Goal: Task Accomplishment & Management: Use online tool/utility

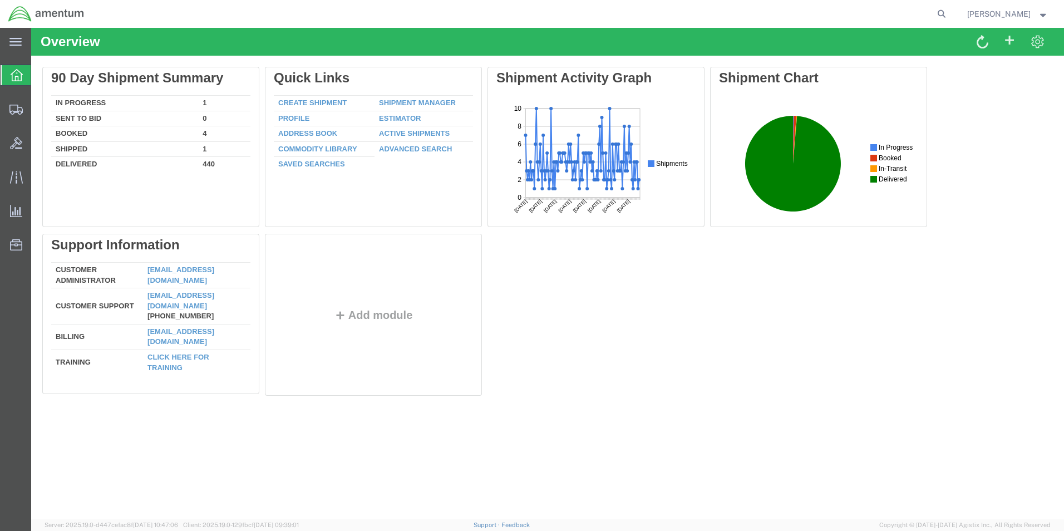
click at [313, 103] on link "Create Shipment" at bounding box center [312, 103] width 68 height 8
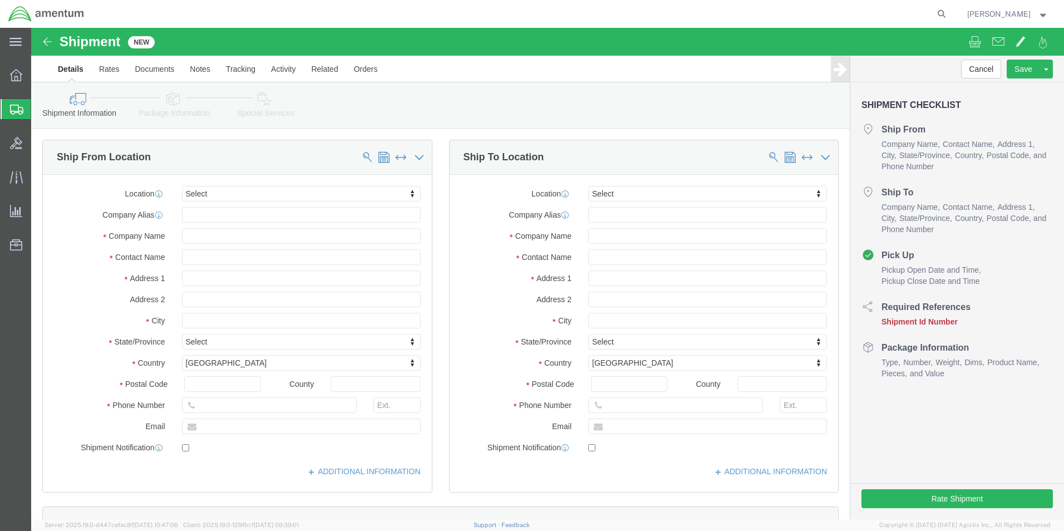
select select
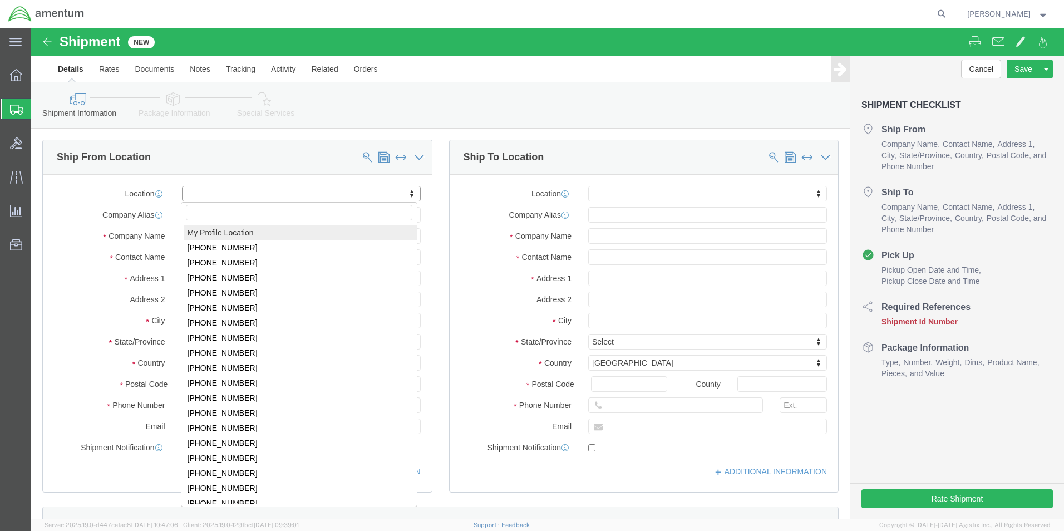
select select "MYPROFILE"
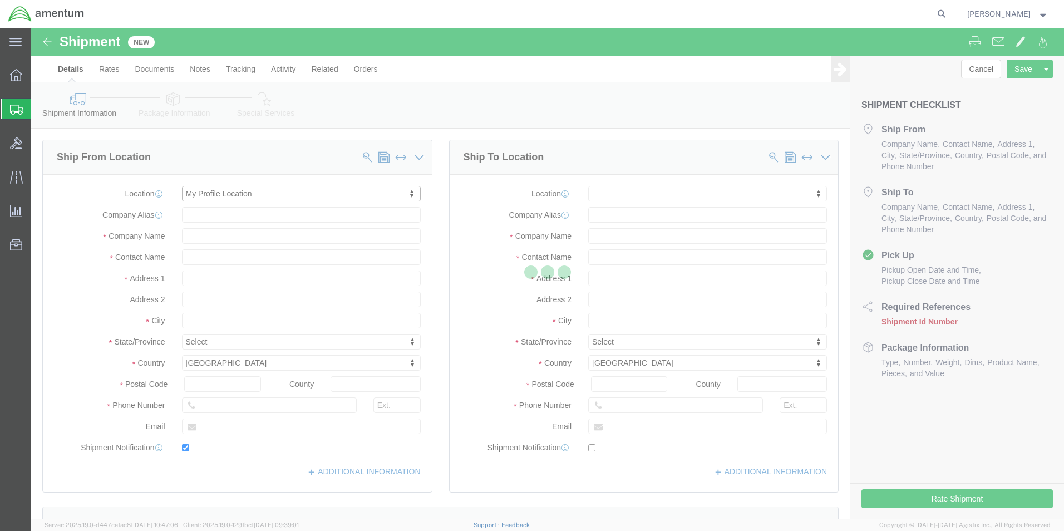
type input "Amentum Services, Inc."
type input "[PERSON_NAME]"
type input "5600 Air Cargo Road"
type input "[US_STATE][GEOGRAPHIC_DATA]"
type input "73159-1109"
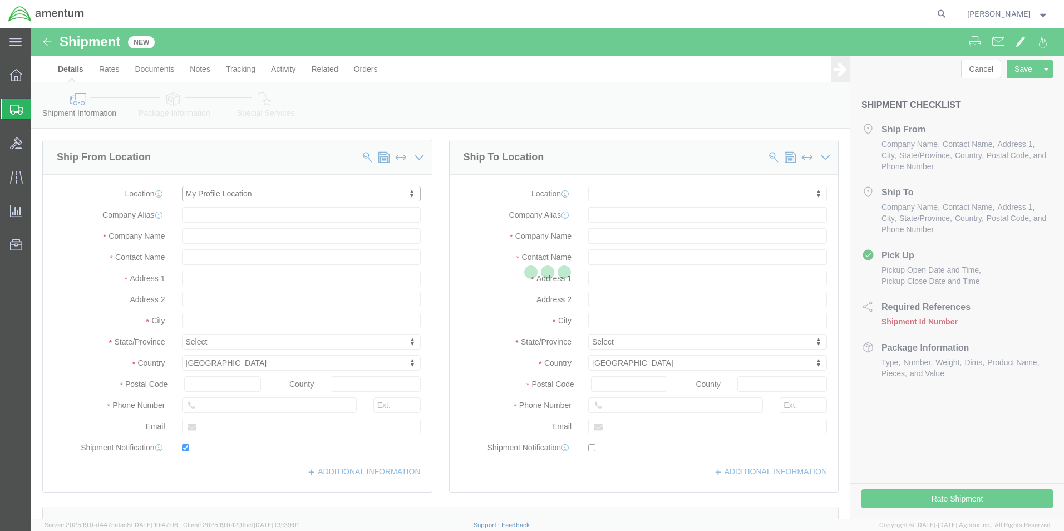
type input "[PHONE_NUMBER]"
type input "[PERSON_NAME][EMAIL_ADDRESS][PERSON_NAME][DOMAIN_NAME]"
checkbox input "true"
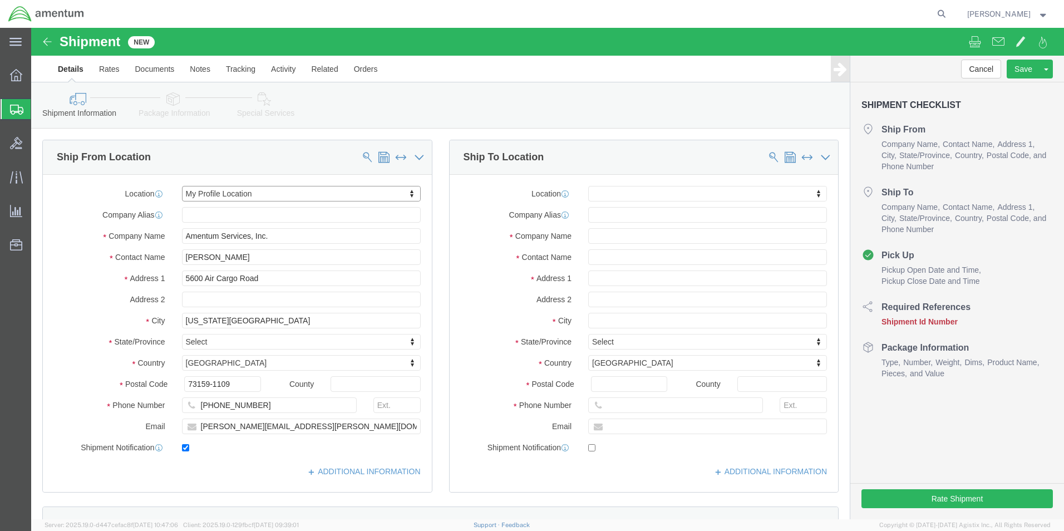
select select "OK"
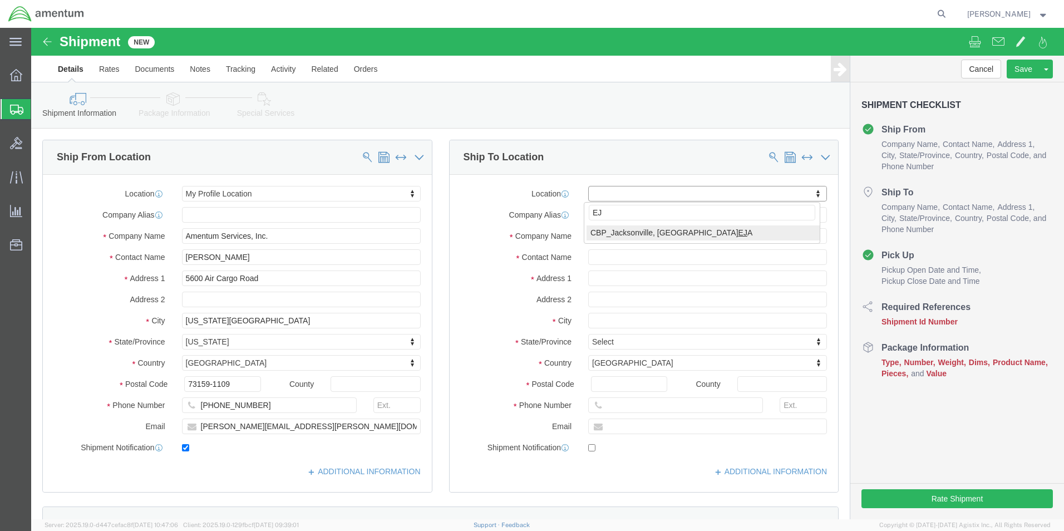
type input "EJA"
select select "49930"
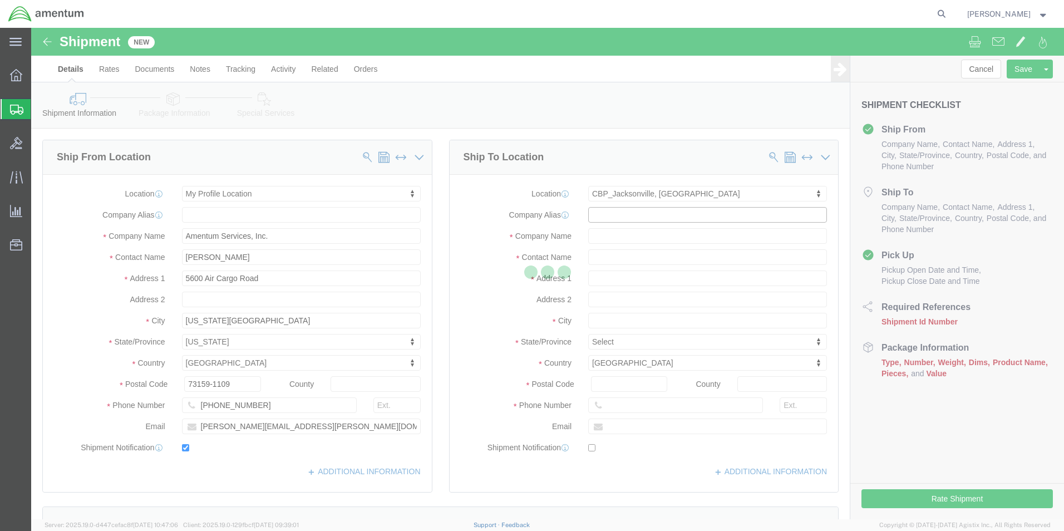
type input "Amentum Services, Inc."
type input "Hangar 1002, [GEOGRAPHIC_DATA]"
type input "[GEOGRAPHIC_DATA]"
type input "32212"
type input "[PHONE_NUMBER]"
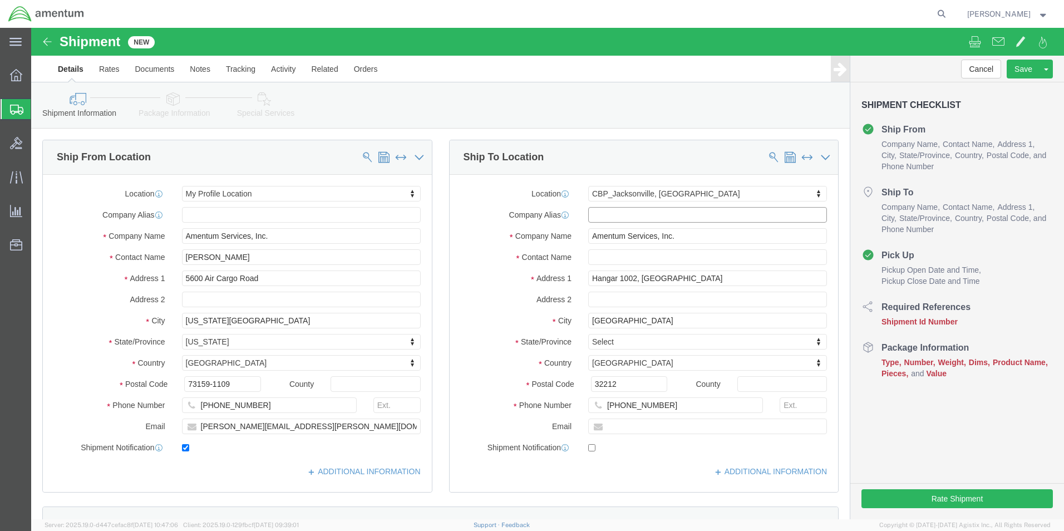
select select "FL"
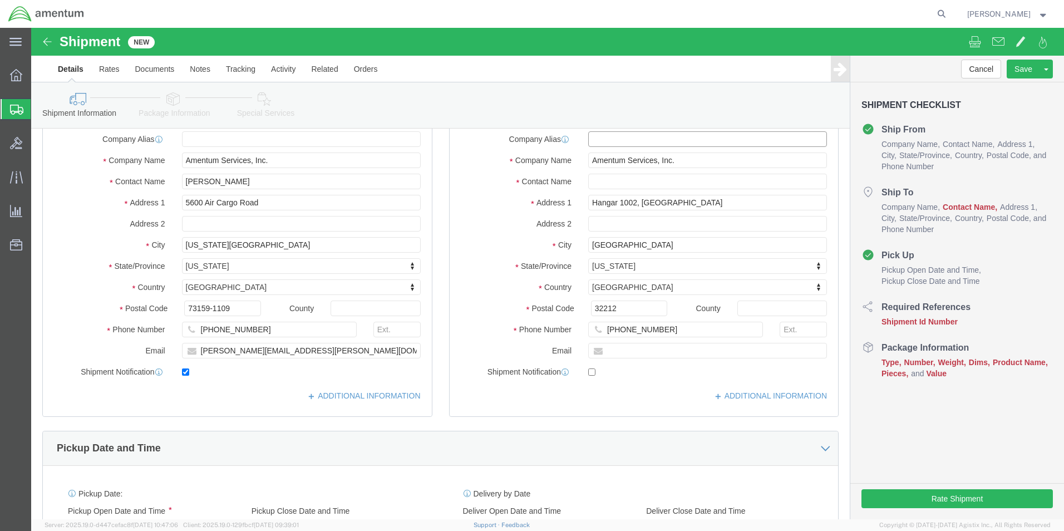
scroll to position [167, 0]
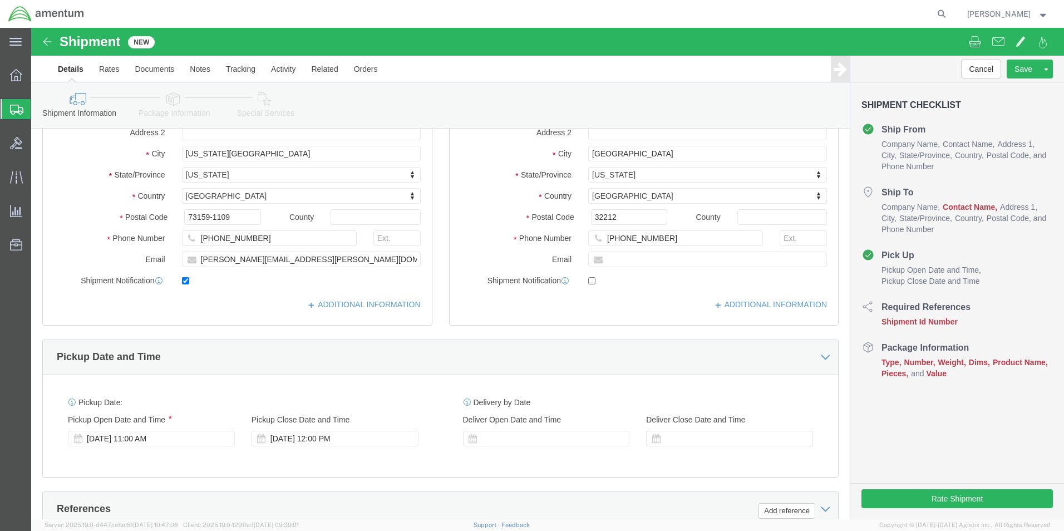
click div "[DATE] 11:00 AM"
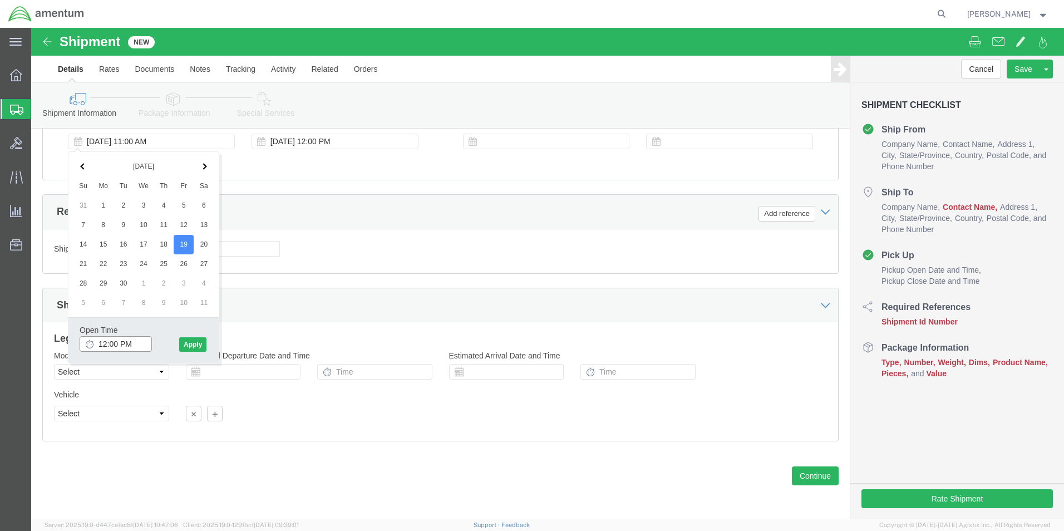
type input "12:00 PM"
click button "Apply"
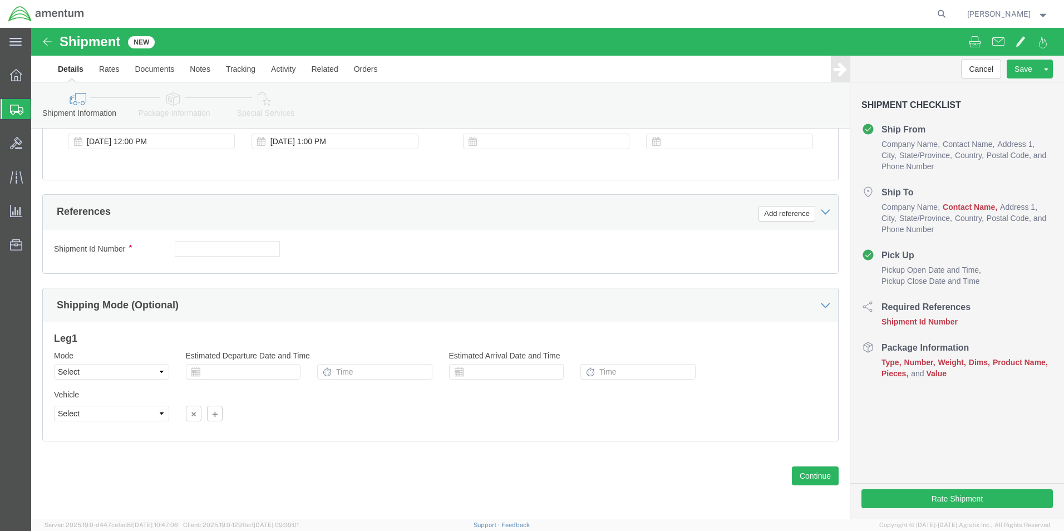
click div "[DATE] 1:00 PM"
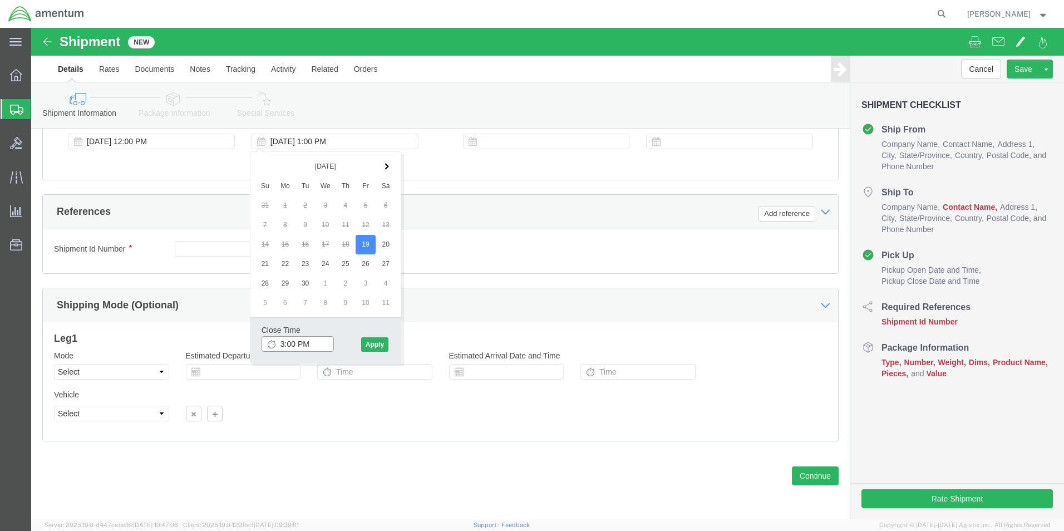
type input "3:00 PM"
click button "Apply"
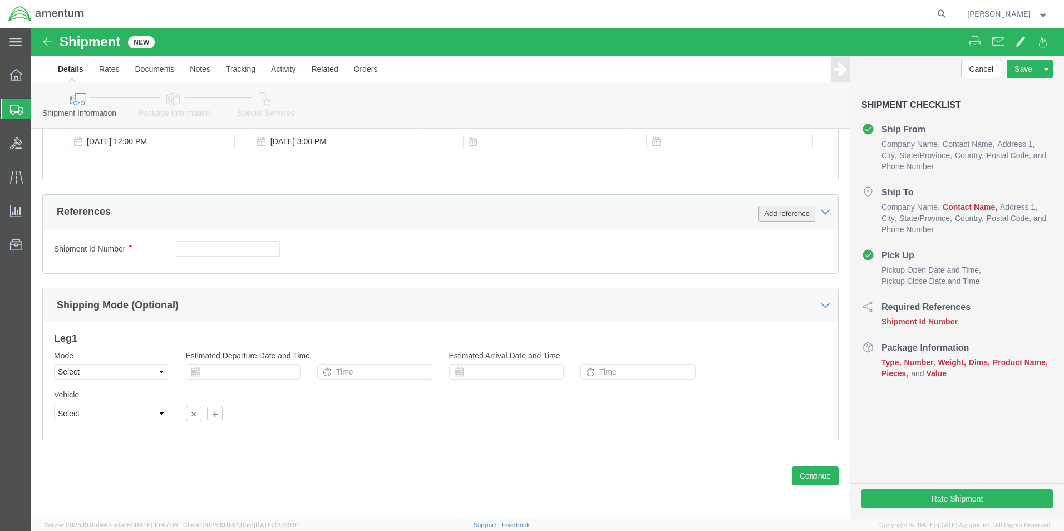
click button "Add reference"
click div "Select Account Type Activity ID Airline Appointment Number ASN Batch Request # …"
drag, startPoint x: 607, startPoint y: 220, endPoint x: 606, endPoint y: 227, distance: 6.8
click select "Select Account Type Activity ID Airline Appointment Number ASN Batch Request # …"
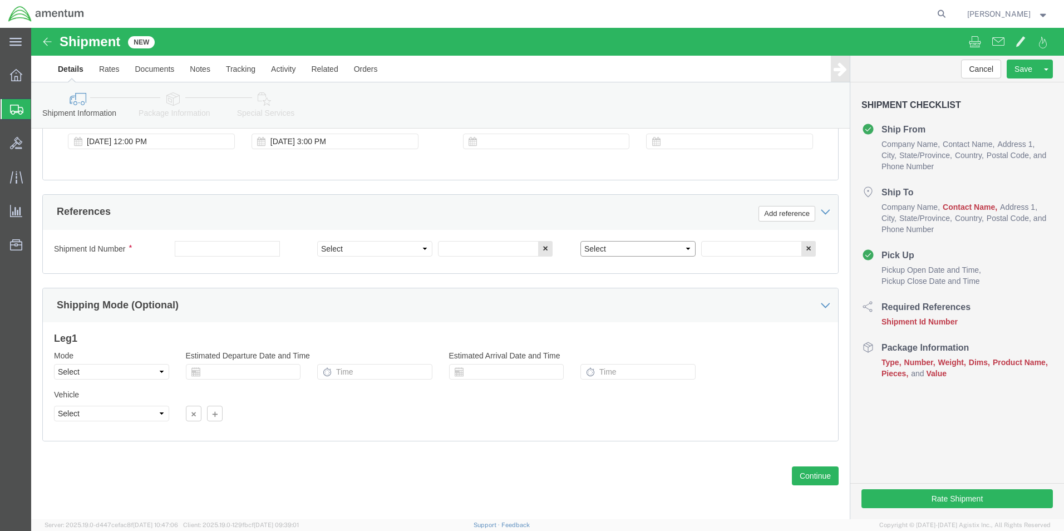
select select "DEPT"
click select "Select Account Type Activity ID Airline Appointment Number ASN Batch Request # …"
drag, startPoint x: 333, startPoint y: 218, endPoint x: 331, endPoint y: 224, distance: 6.5
click select "Select Account Type Activity ID Airline Appointment Number ASN Batch Request # …"
select select "CUSTREF"
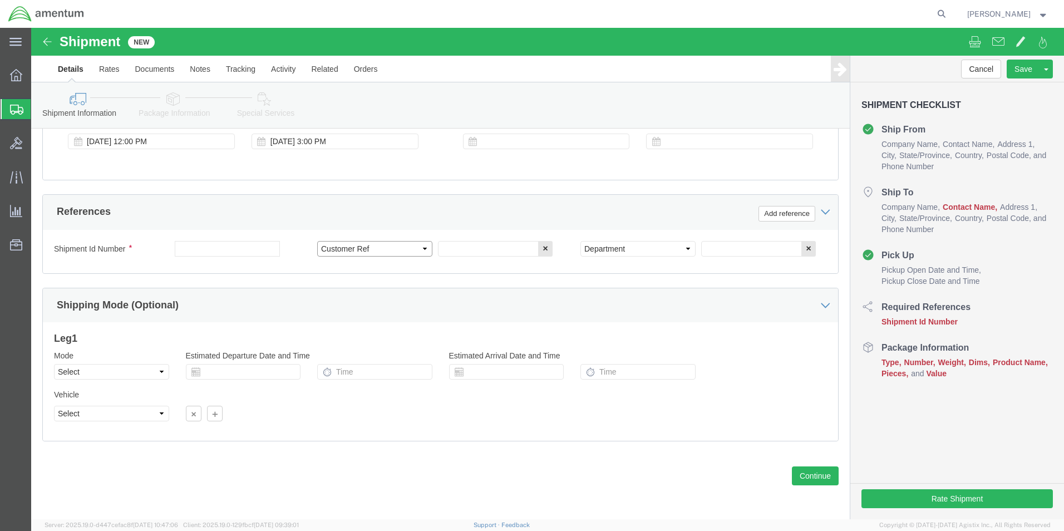
click select "Select Account Type Activity ID Airline Appointment Number ASN Batch Request # …"
click input "text"
type input "487-002166"
type input "CBP"
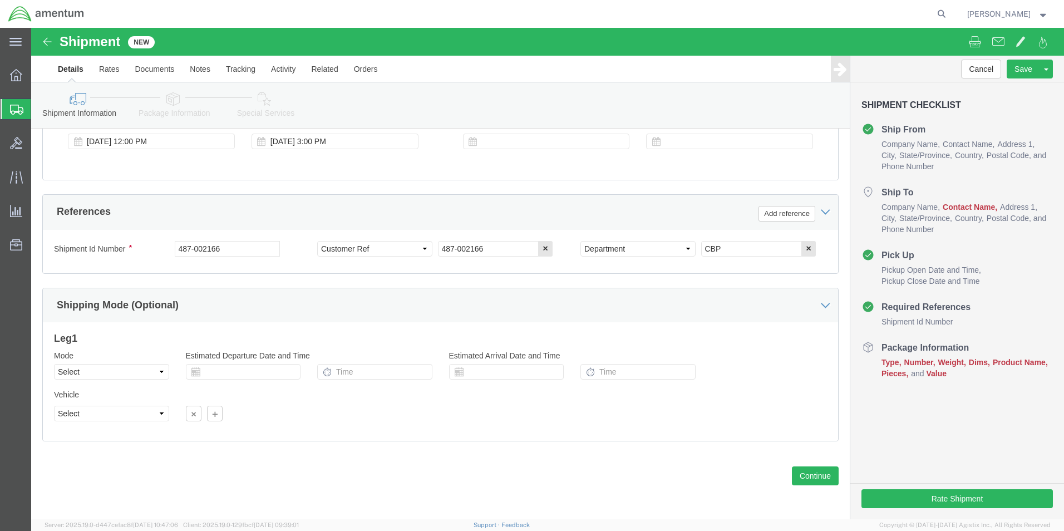
click div "Previous Continue"
click button "Continue"
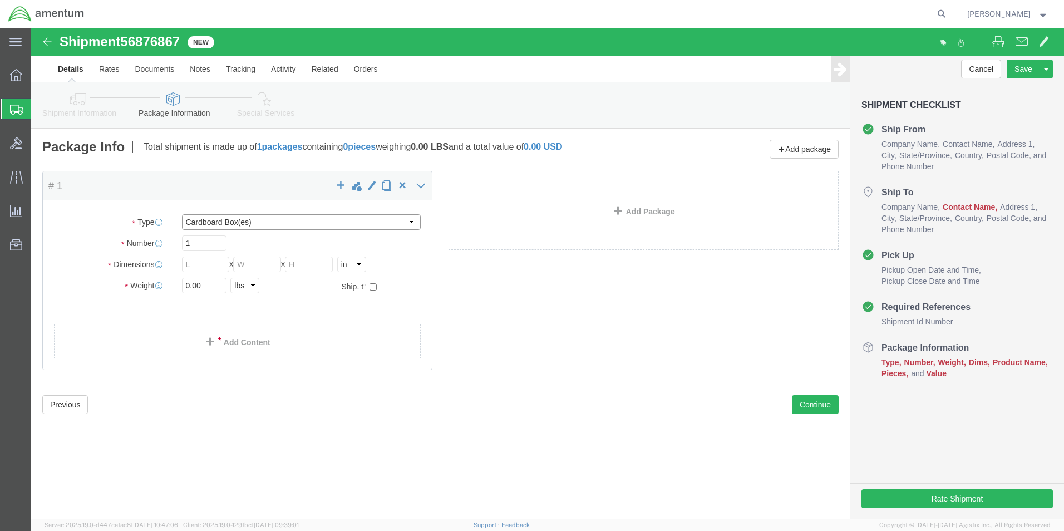
drag, startPoint x: 192, startPoint y: 192, endPoint x: 197, endPoint y: 202, distance: 11.5
click select "Select BCK Boxes Bale(s) Basket(s) Bolt(s) Bottle(s) Buckets Bulk Bundle(s) Can…"
select select "ENV"
click select "Select BCK Boxes Bale(s) Basket(s) Bolt(s) Bottle(s) Buckets Bulk Bundle(s) Can…"
type input "9.50"
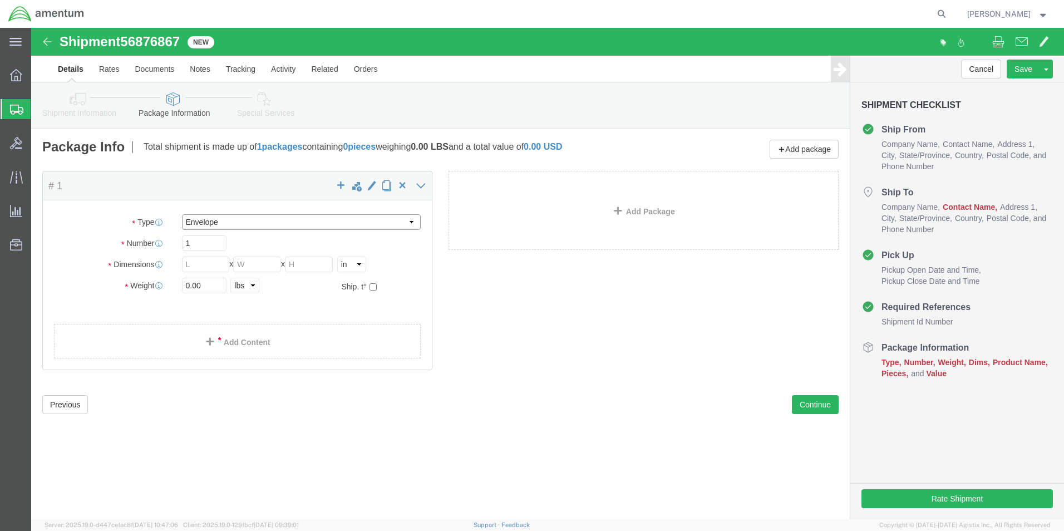
type input "12.50"
type input "0.25"
type input "1"
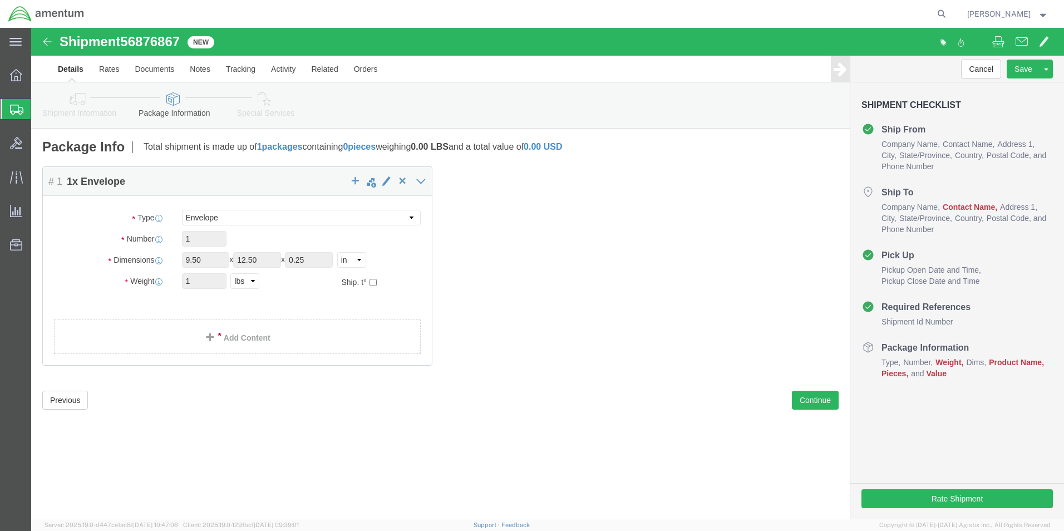
click link "Add Content"
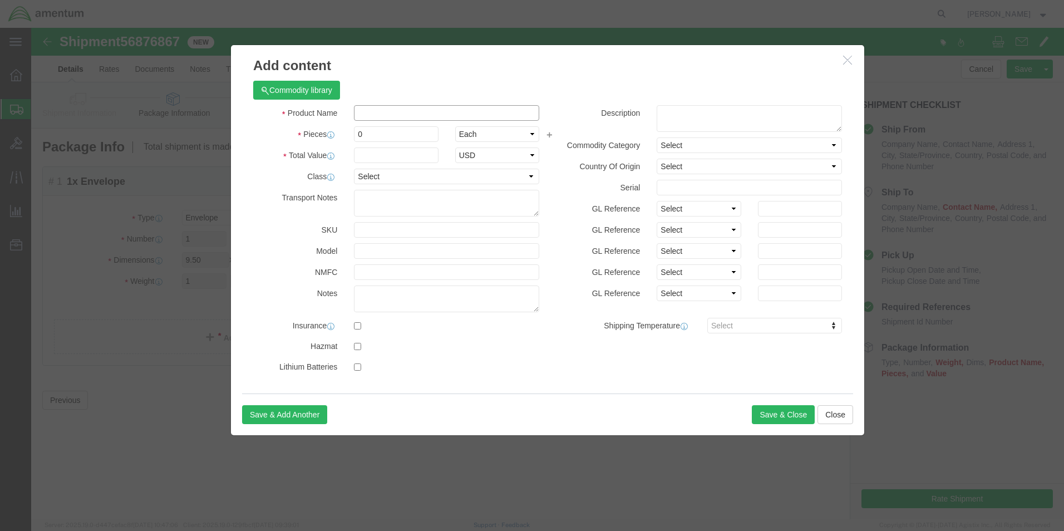
click input "text"
type input "GROMMET"
type input "1.00"
type input "0"
type input "1.00"
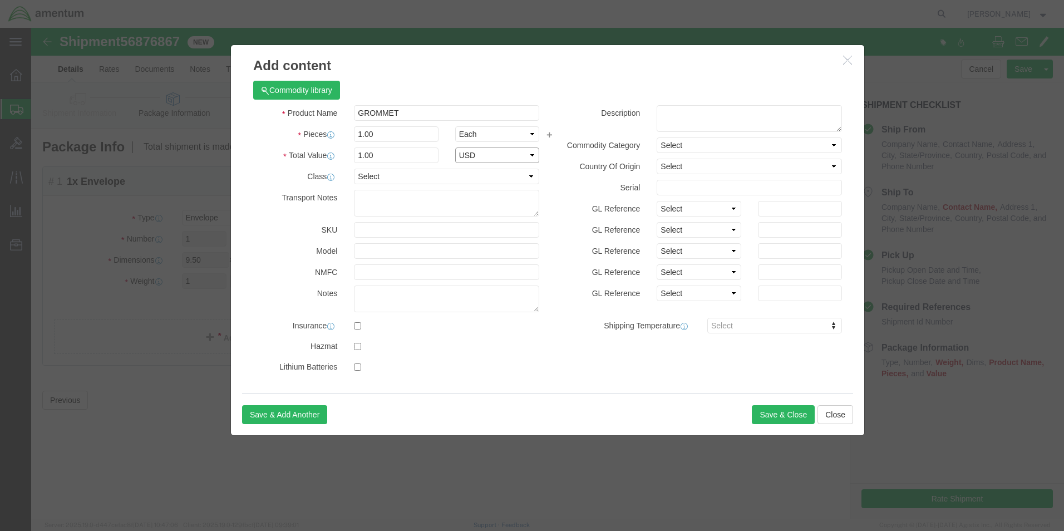
select select "USD"
click button "Save & Close"
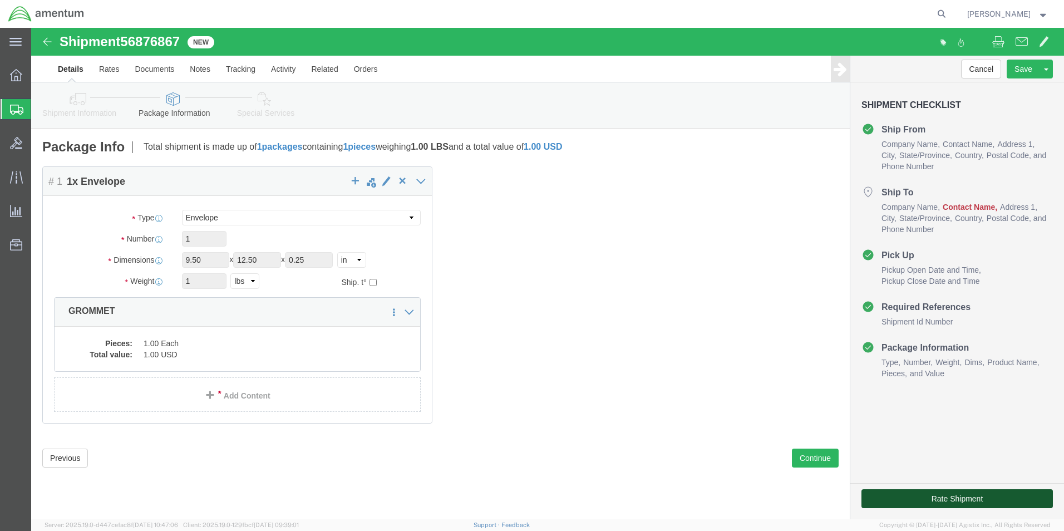
click button "Rate Shipment"
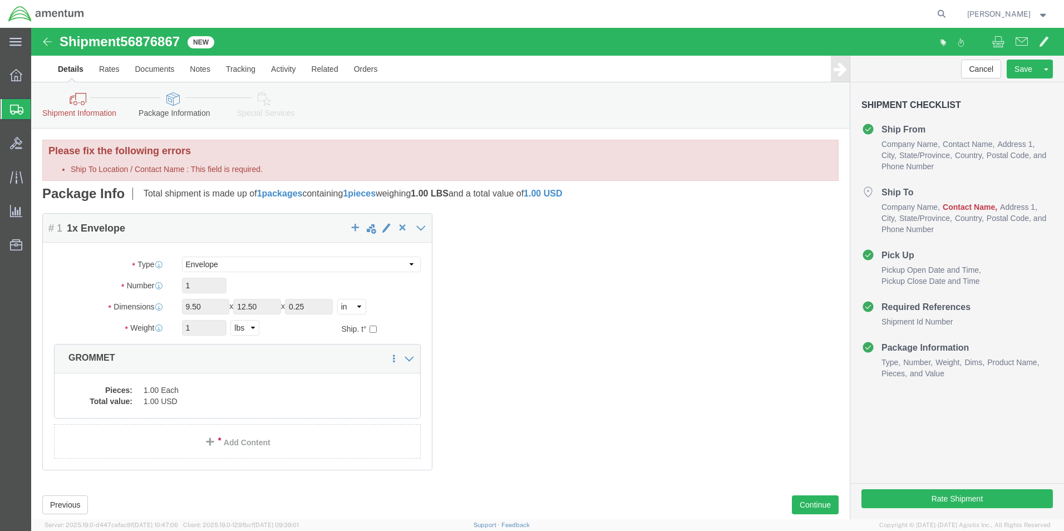
drag, startPoint x: 46, startPoint y: 70, endPoint x: 291, endPoint y: 233, distance: 293.8
click icon
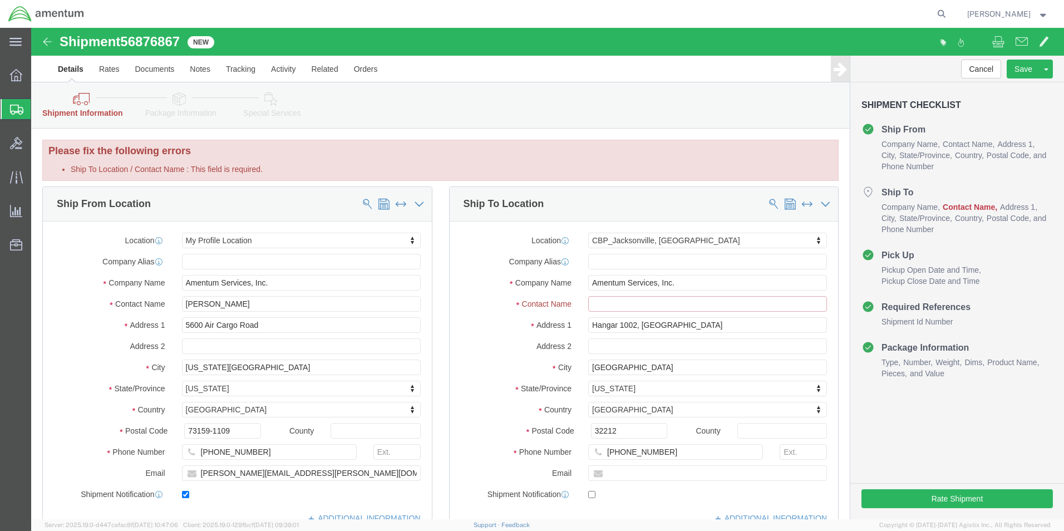
click input "Ship To Location / Contact Name : This field is required."
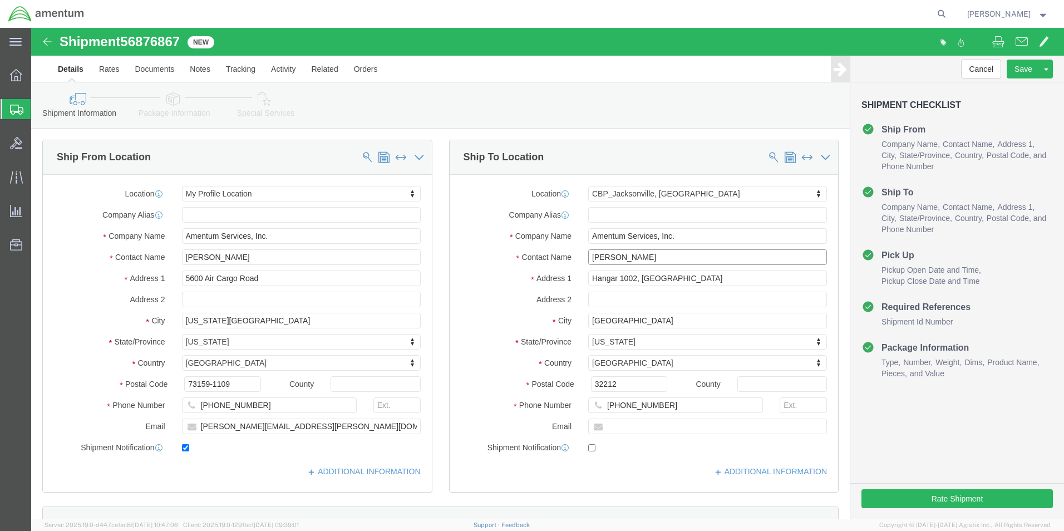
type input "[PERSON_NAME]"
drag, startPoint x: 871, startPoint y: 470, endPoint x: 709, endPoint y: 438, distance: 165.3
click button "Rate Shipment"
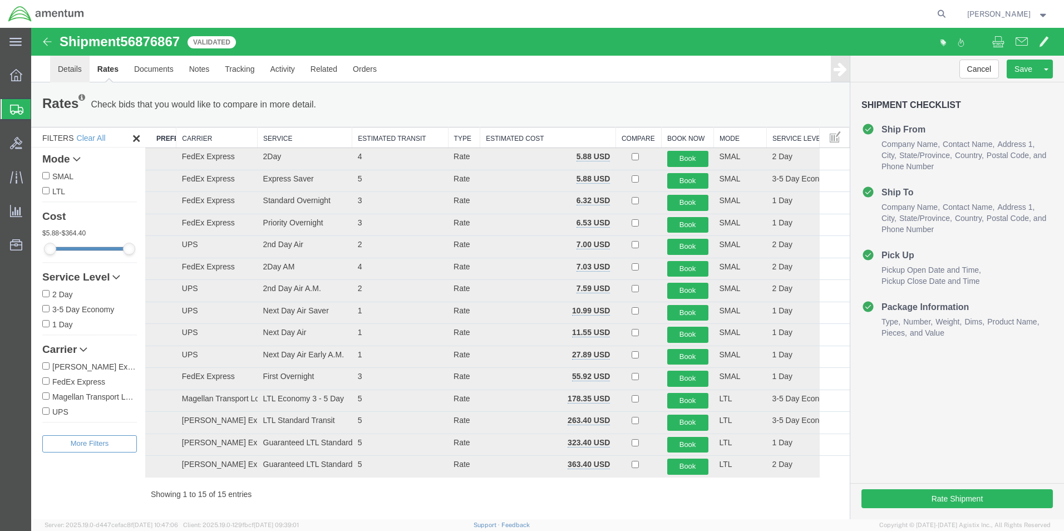
drag, startPoint x: 73, startPoint y: 70, endPoint x: 436, endPoint y: 219, distance: 391.9
click at [73, 70] on link "Details" at bounding box center [70, 69] width 40 height 27
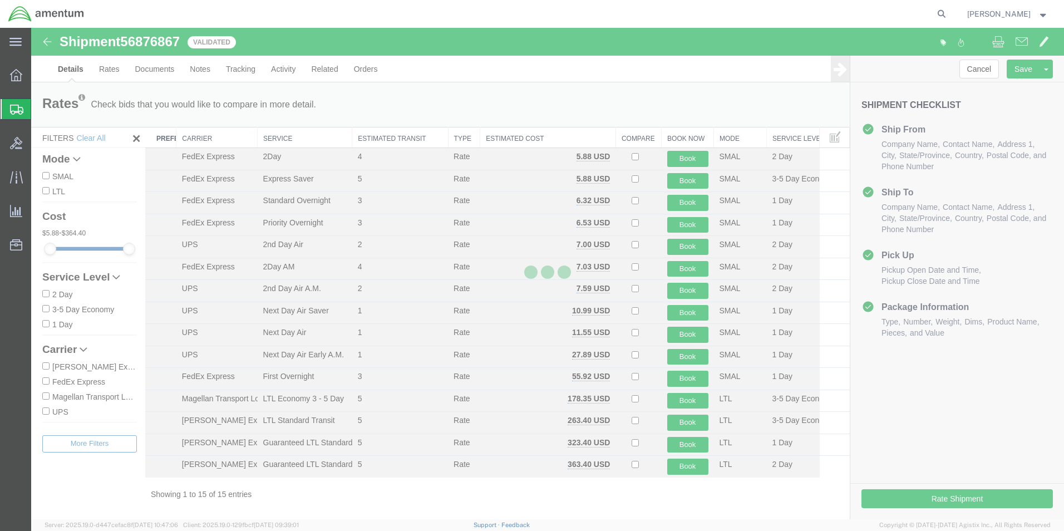
select select "49916"
select select "49930"
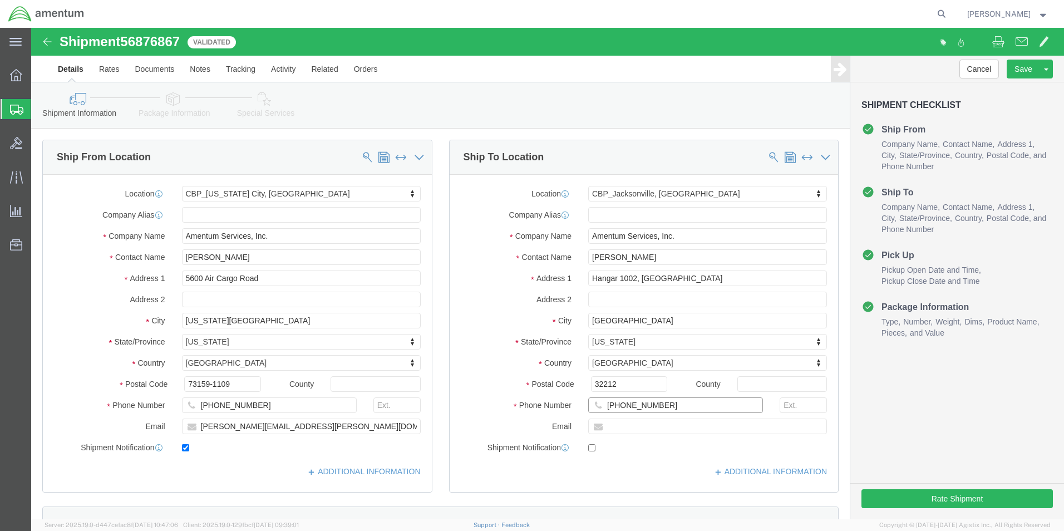
click input "[PHONE_NUMBER]"
type input "[PHONE_NUMBER]"
click input "text"
type input "[PERSON_NAME][EMAIL_ADDRESS][PERSON_NAME][DOMAIN_NAME]"
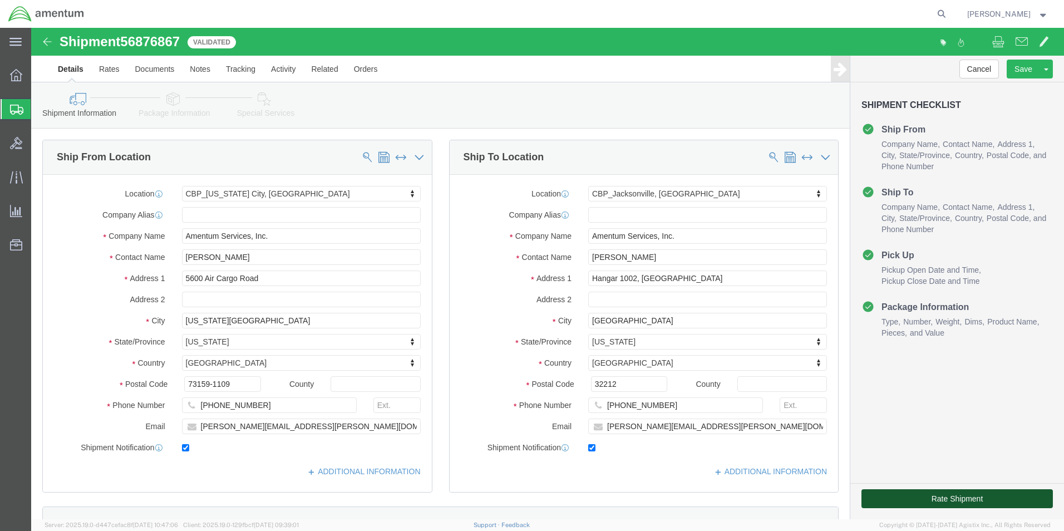
checkbox input "true"
drag, startPoint x: 857, startPoint y: 466, endPoint x: 725, endPoint y: 433, distance: 135.6
click button "Rate Shipment"
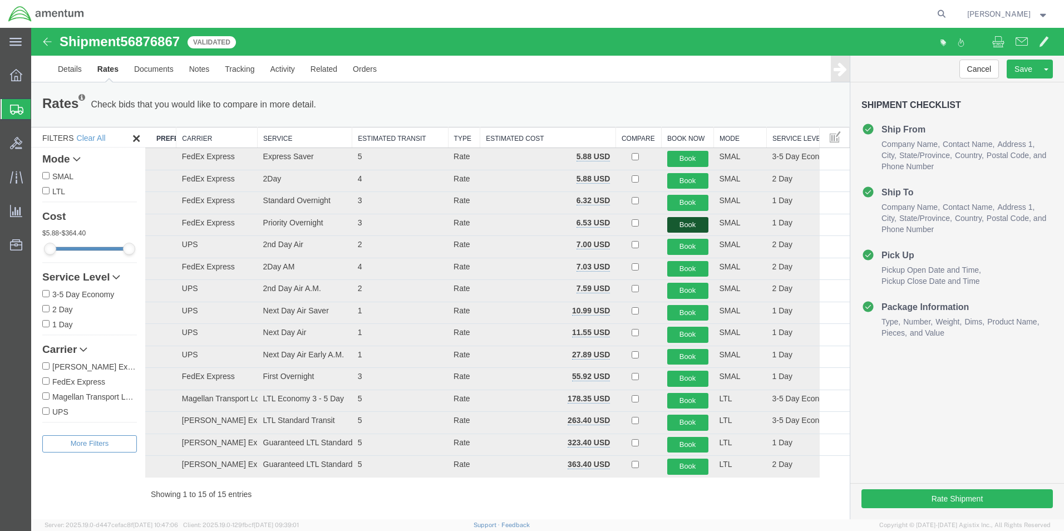
click at [689, 218] on button "Book" at bounding box center [687, 225] width 41 height 16
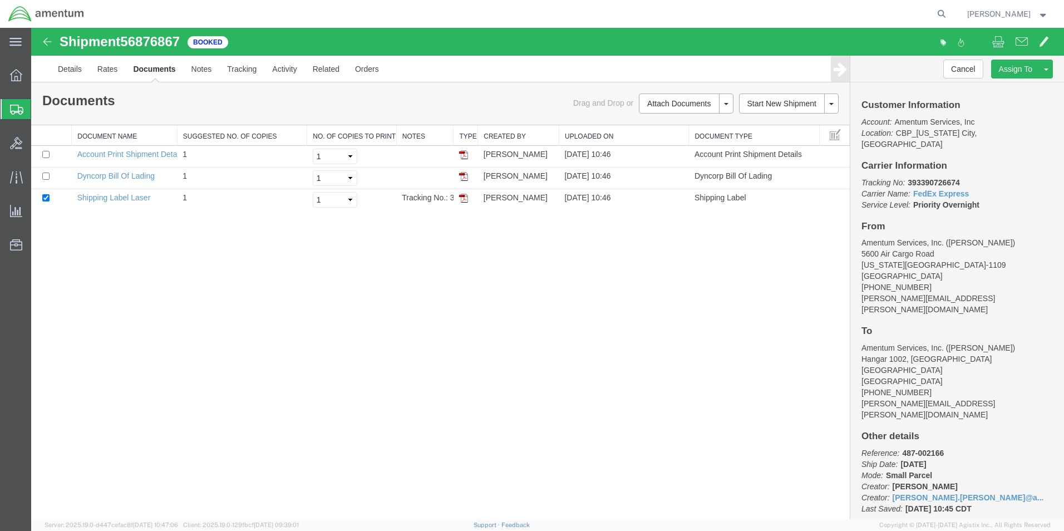
click at [463, 175] on img at bounding box center [463, 176] width 9 height 9
drag, startPoint x: 462, startPoint y: 196, endPoint x: 380, endPoint y: 60, distance: 159.3
click at [463, 196] on img at bounding box center [463, 198] width 9 height 9
click at [67, 75] on link "Details" at bounding box center [70, 69] width 40 height 27
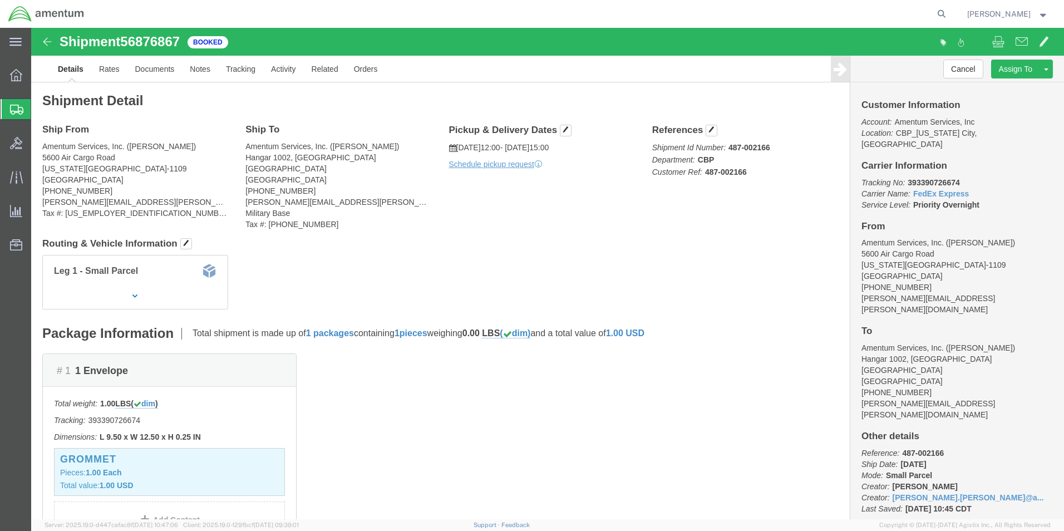
click p "Schedule pickup request"
click link "Schedule pickup request"
